Goal: Communication & Community: Answer question/provide support

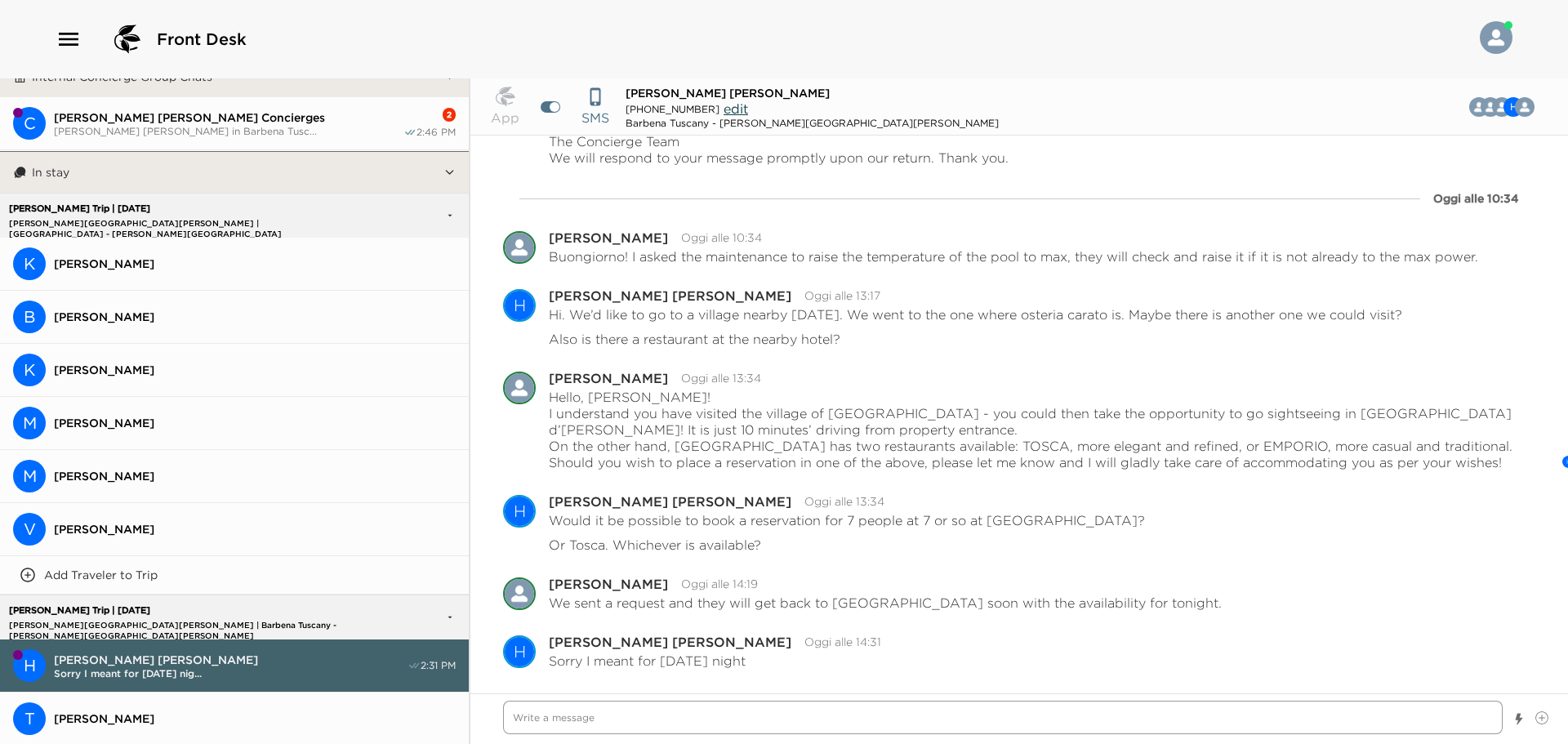
scroll to position [163, 0]
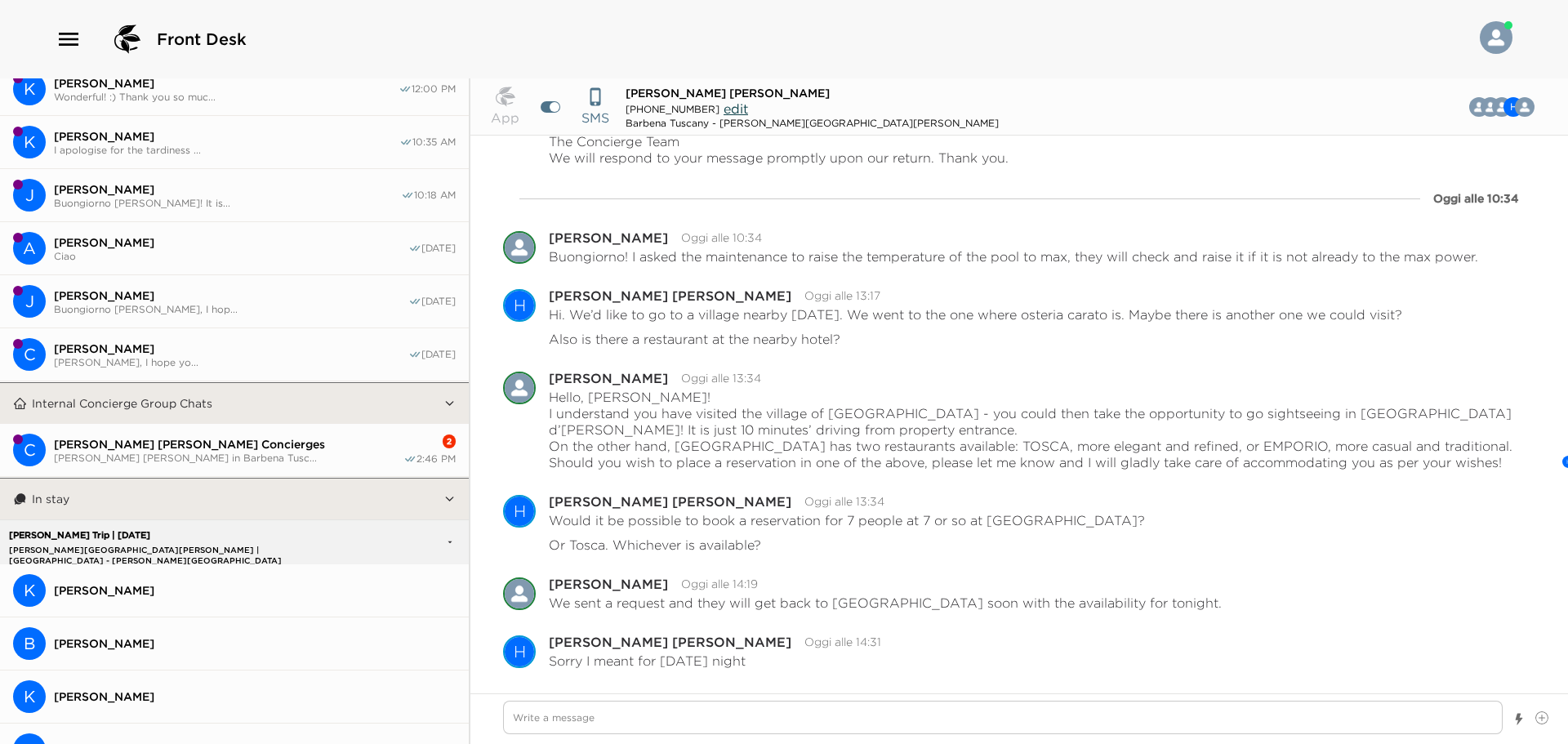
click at [325, 444] on span "[PERSON_NAME] [PERSON_NAME] Concierges" at bounding box center [229, 444] width 349 height 15
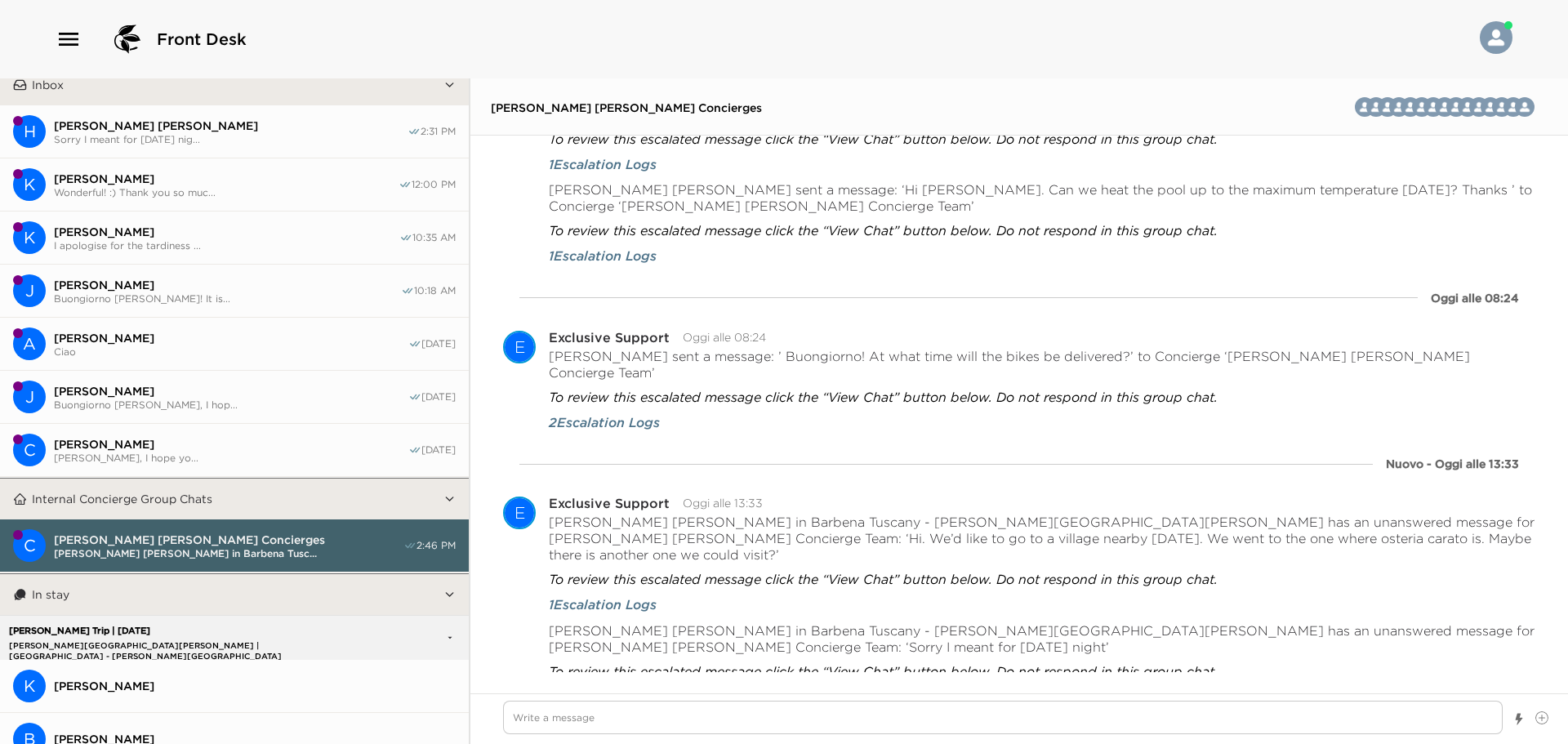
scroll to position [0, 0]
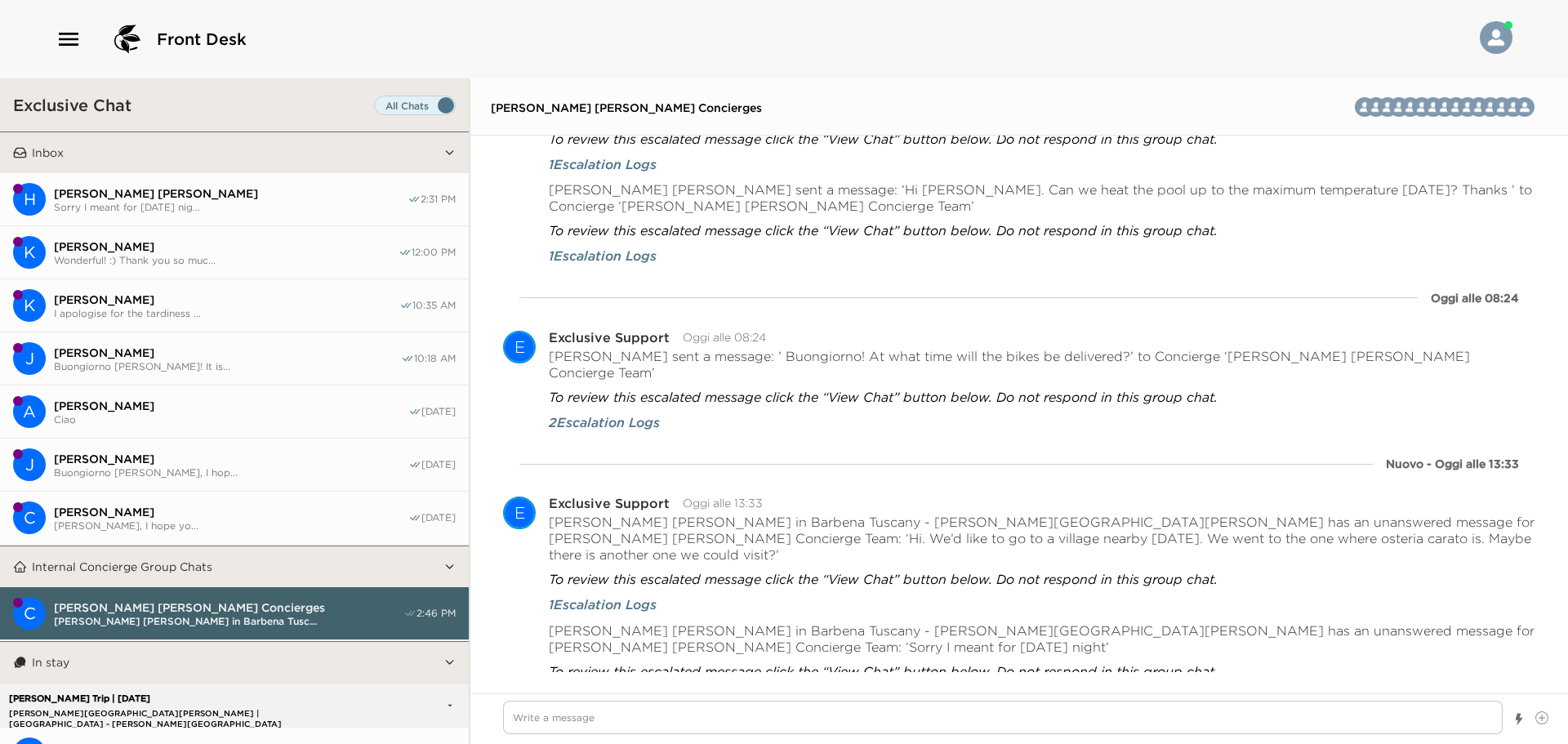
click at [231, 228] on button "[PERSON_NAME] Wonderful! :) Thank you so muc... 12:00 PM" at bounding box center [234, 252] width 469 height 53
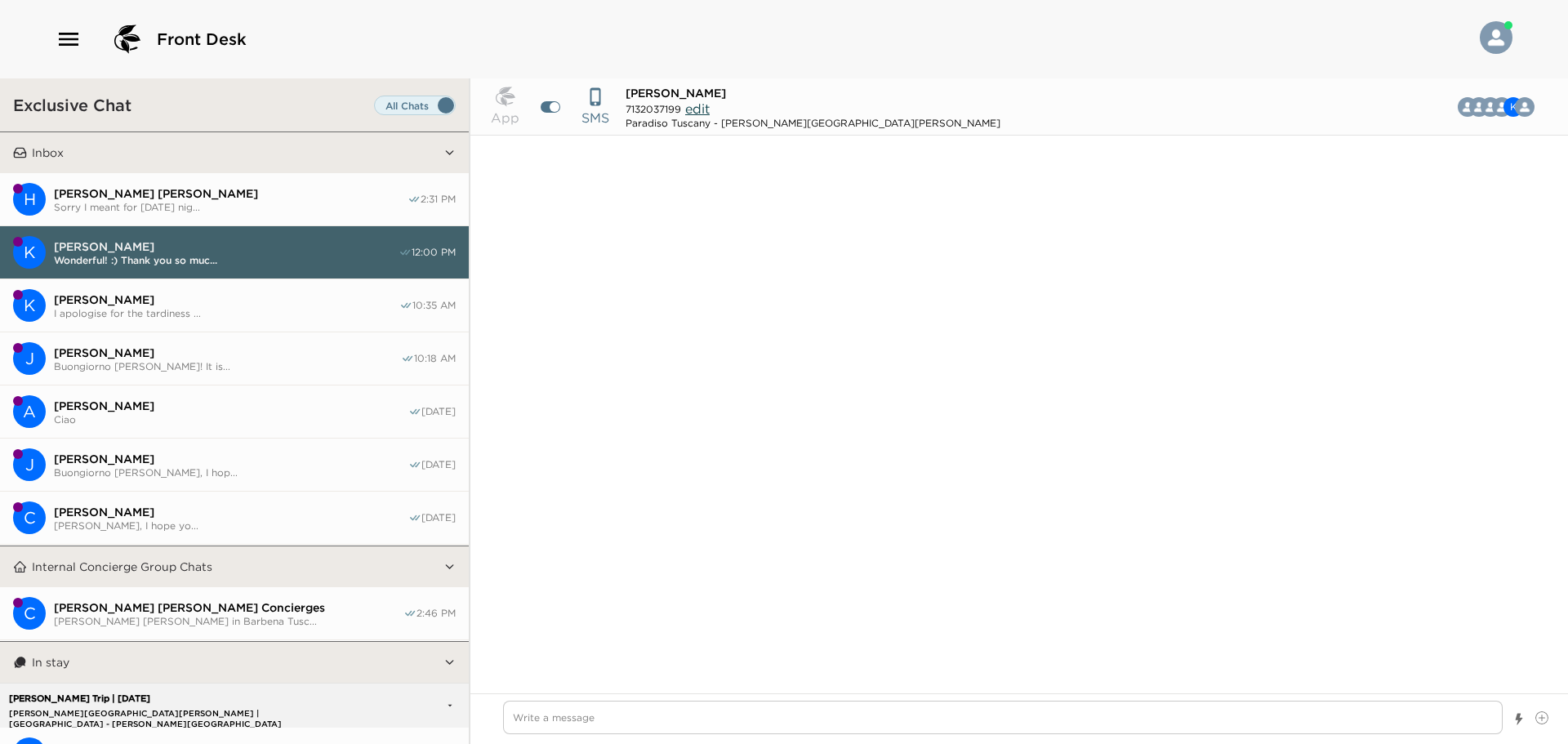
scroll to position [2966, 0]
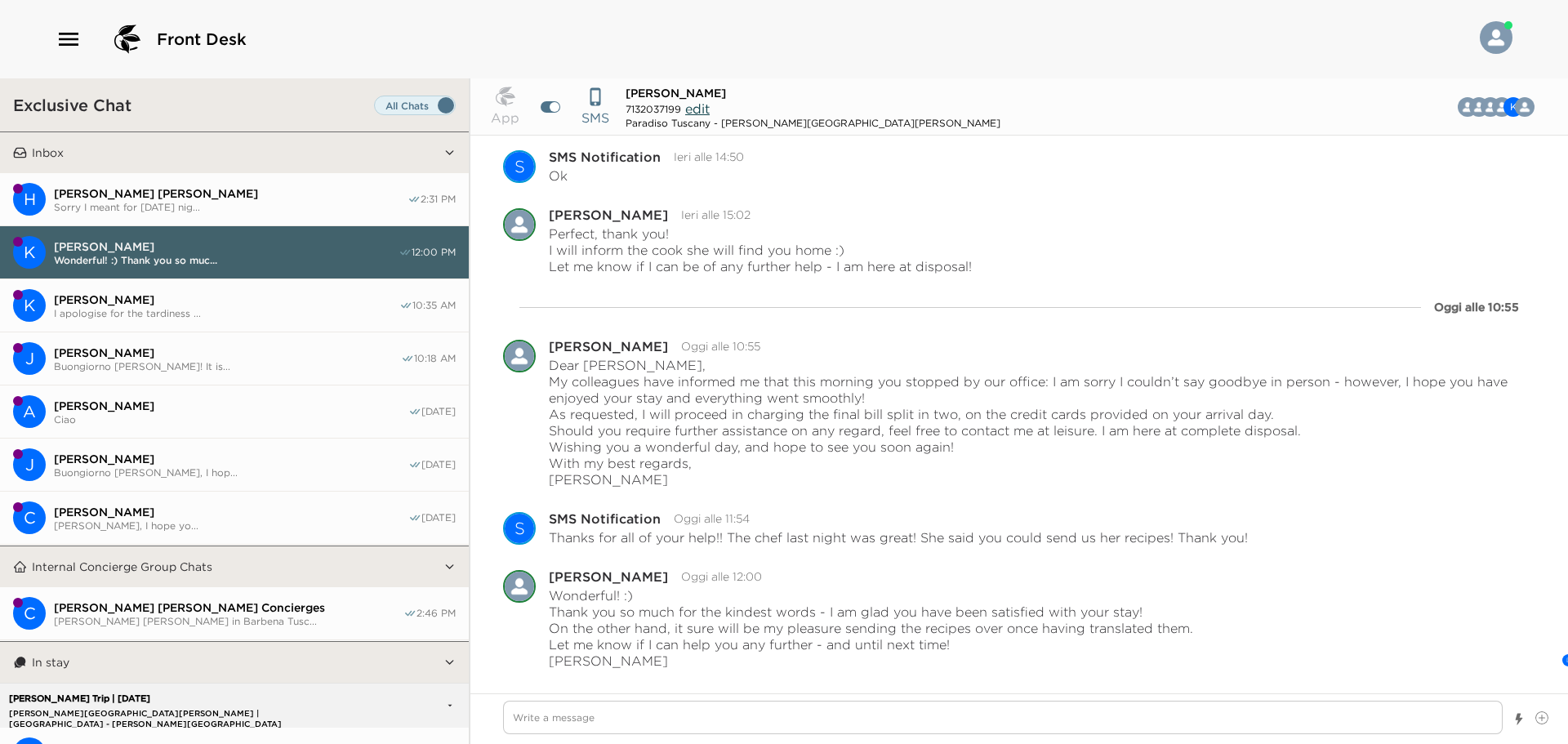
click at [234, 217] on button "H [PERSON_NAME] [PERSON_NAME] Sorry I meant for [DATE] nig... 2:31 PM" at bounding box center [234, 199] width 469 height 53
type textarea "x"
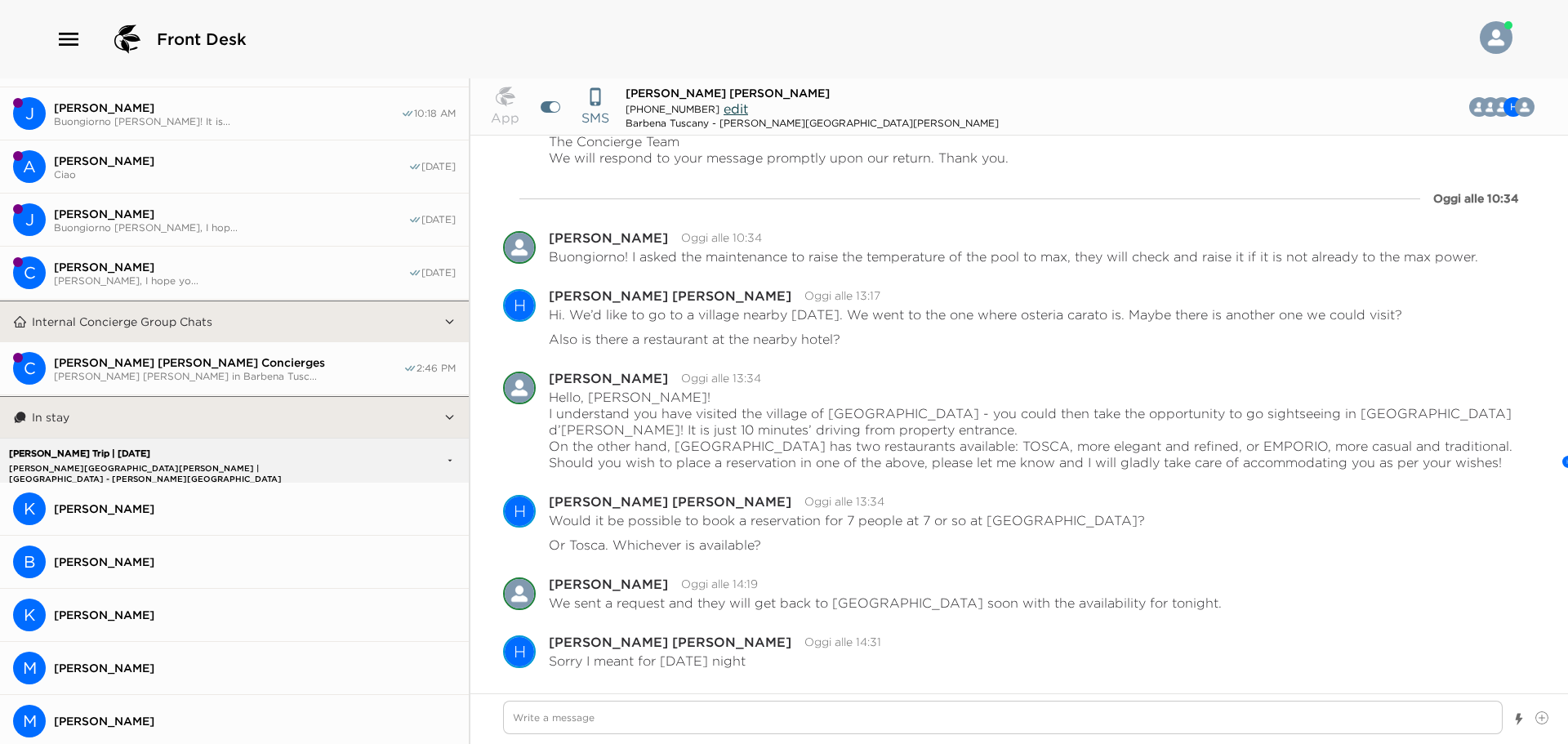
scroll to position [0, 0]
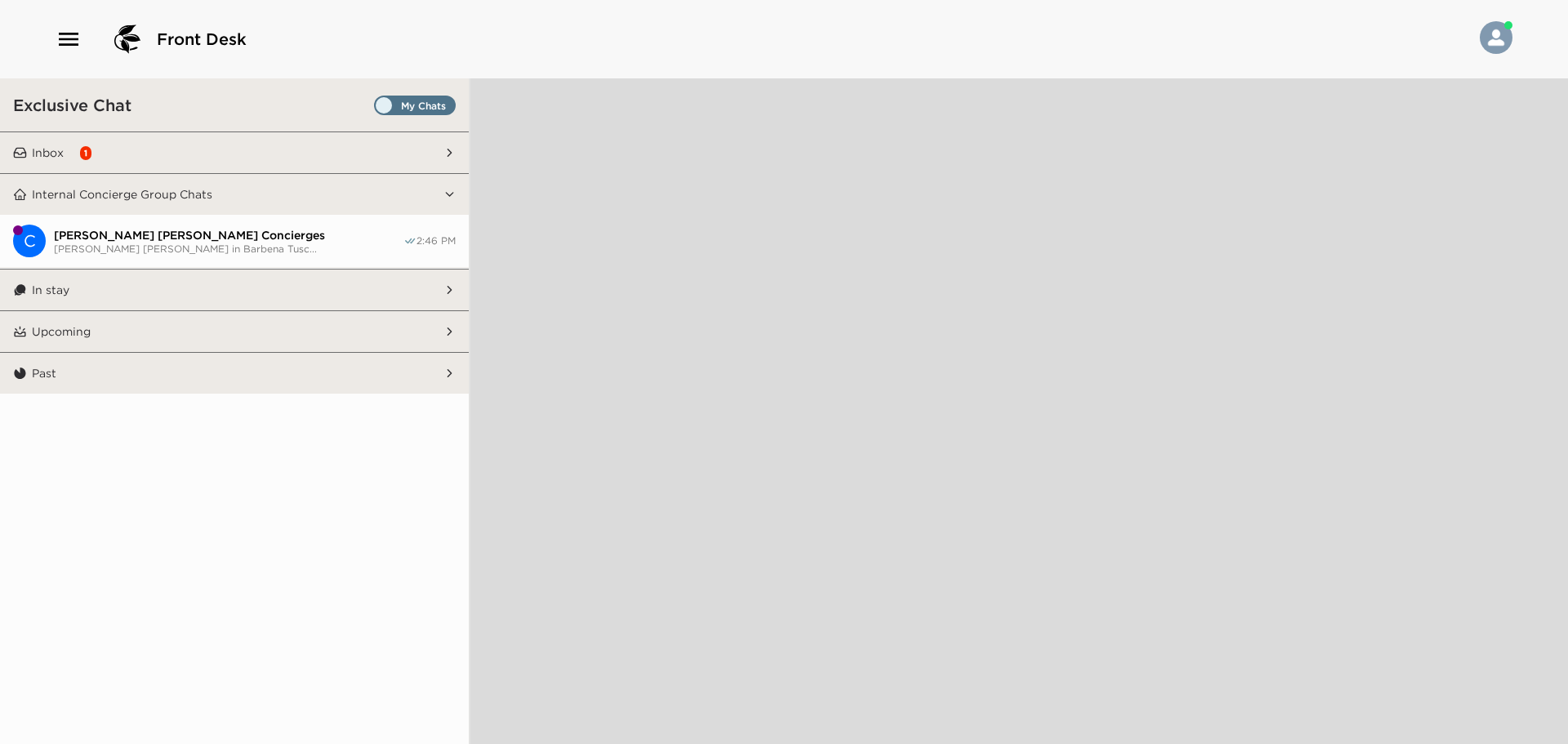
click at [168, 138] on button "Inbox 1" at bounding box center [235, 153] width 416 height 41
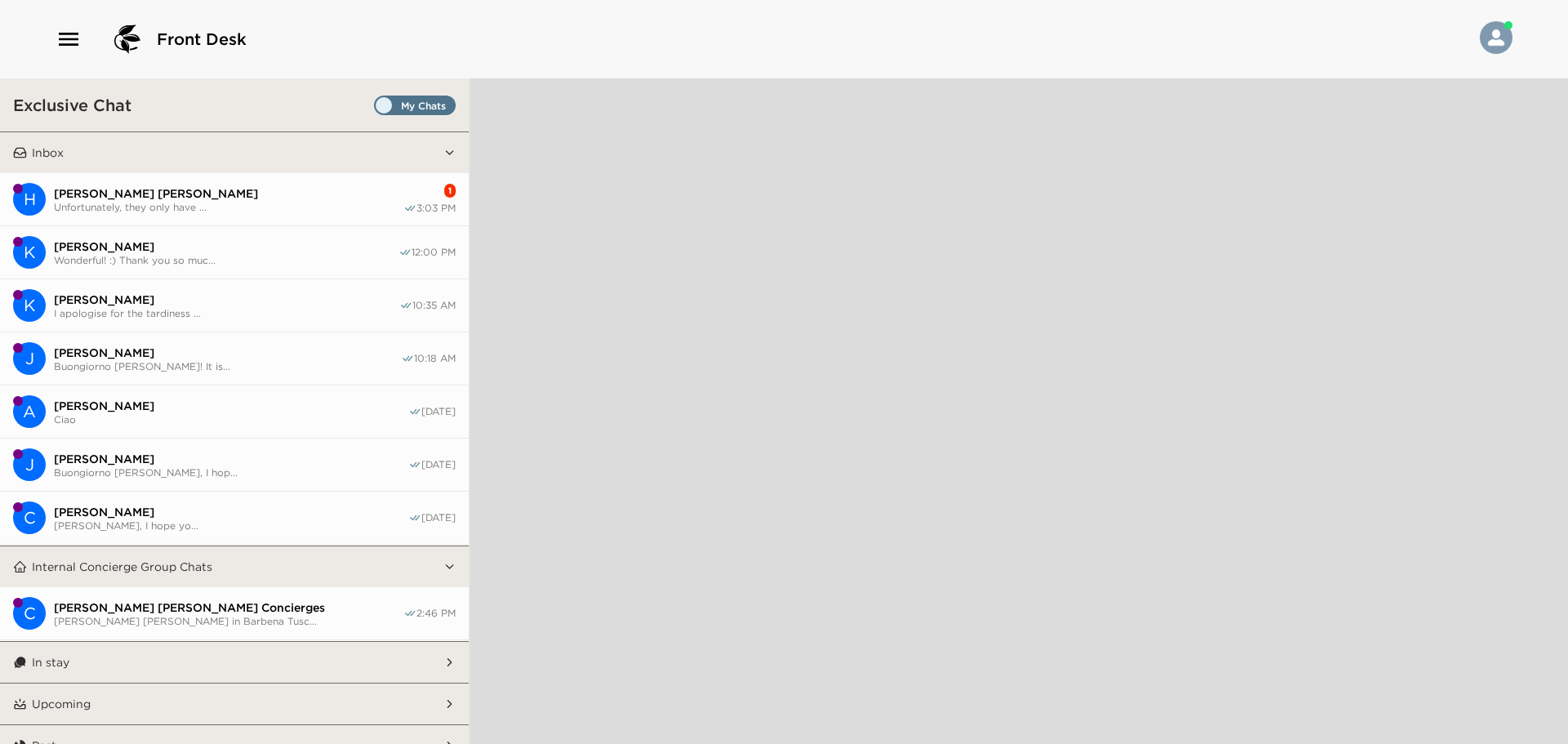
click at [194, 188] on span "[PERSON_NAME] [PERSON_NAME]" at bounding box center [229, 193] width 349 height 15
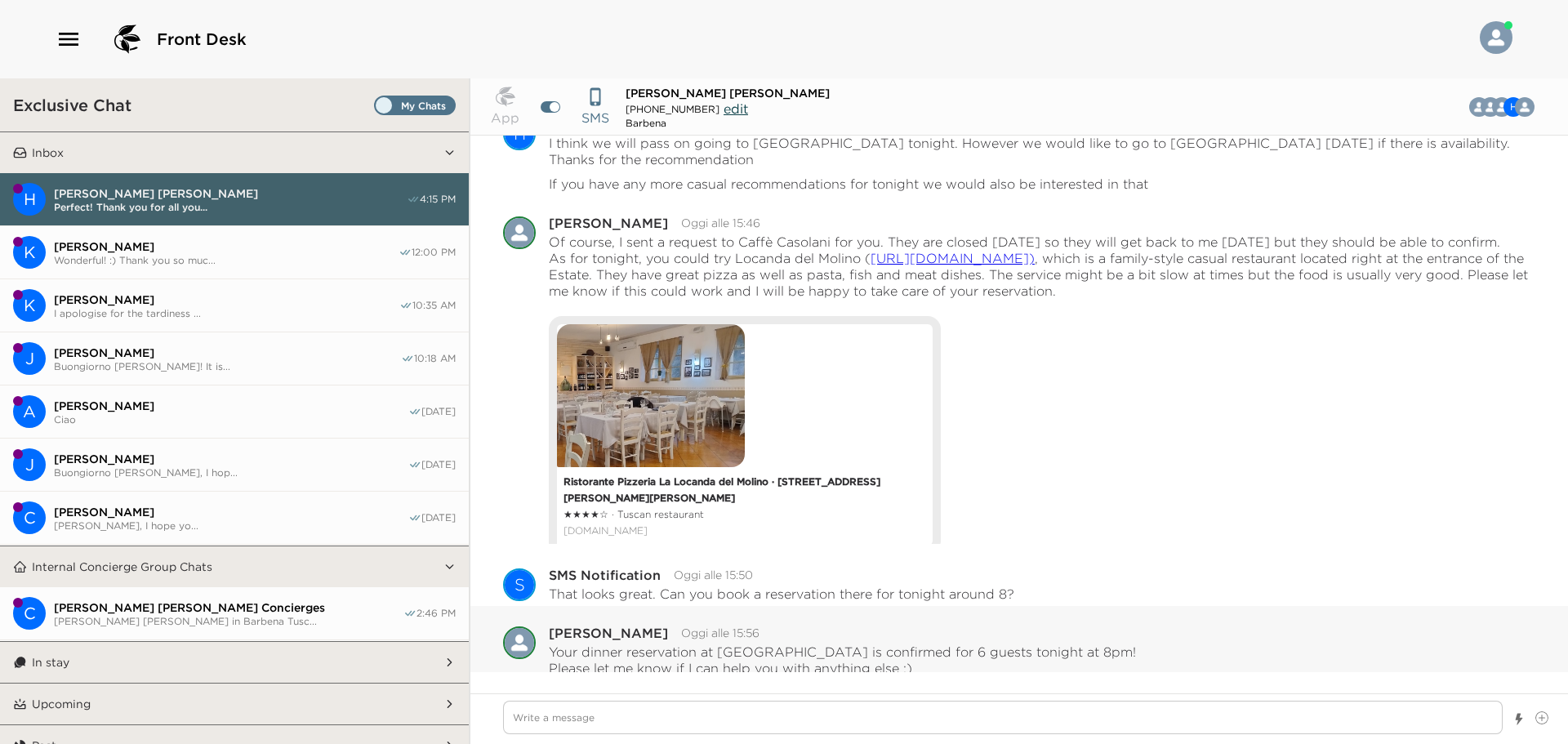
scroll to position [1815, 0]
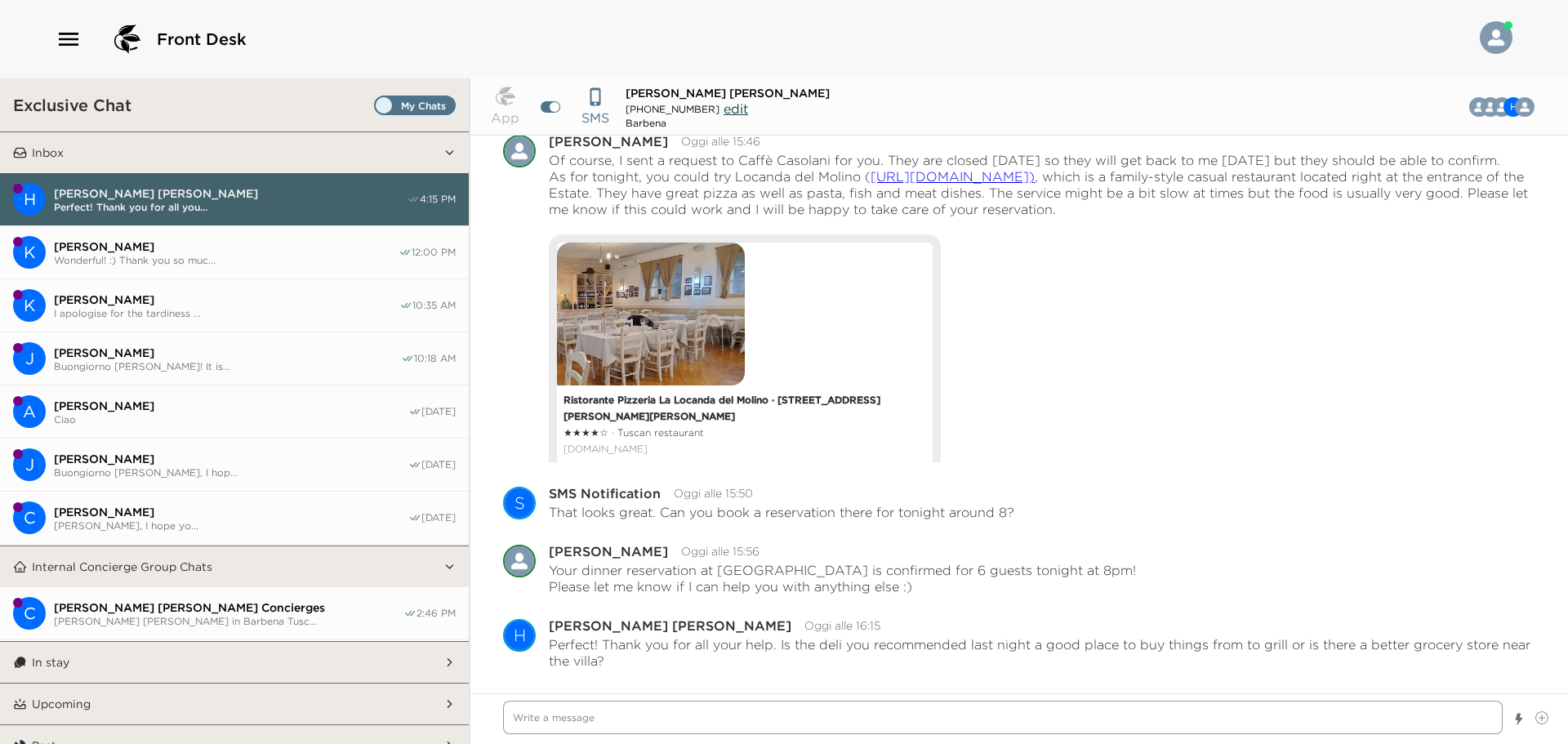
click at [1169, 720] on textarea "Write a message" at bounding box center [1002, 718] width 1000 height 33
type textarea "x"
